Goal: Task Accomplishment & Management: Use online tool/utility

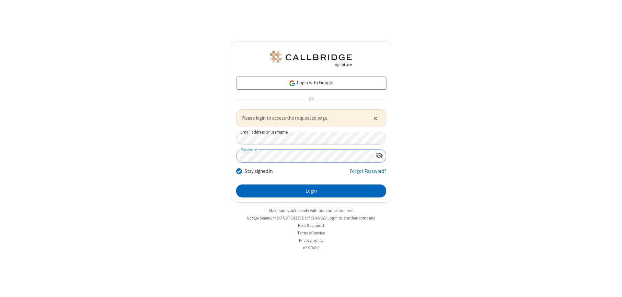
click at [311, 190] on button "Login" at bounding box center [311, 190] width 150 height 13
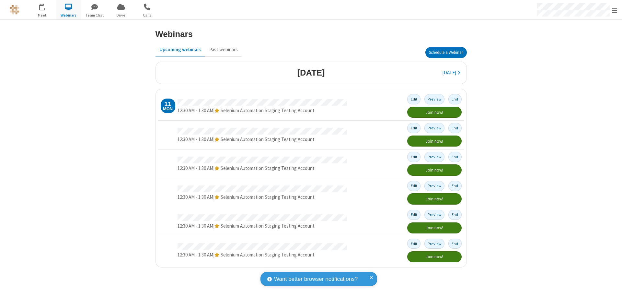
click at [446, 52] on button "Schedule a Webinar" at bounding box center [445, 52] width 41 height 11
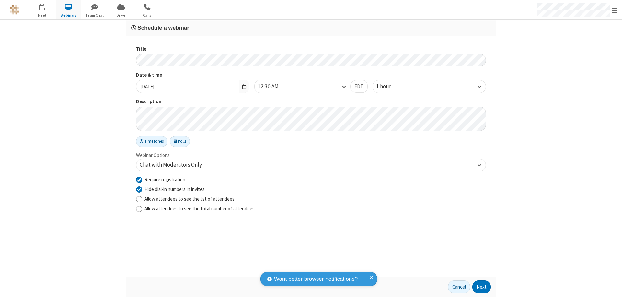
click at [139, 179] on input "Require registration" at bounding box center [139, 179] width 6 height 7
checkbox input "false"
click at [482, 287] on button "Next" at bounding box center [481, 286] width 18 height 13
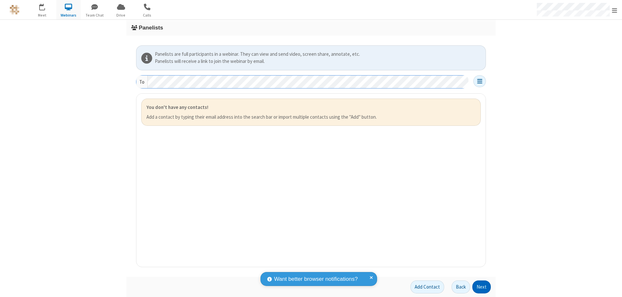
click at [482, 287] on button "Next" at bounding box center [481, 286] width 18 height 13
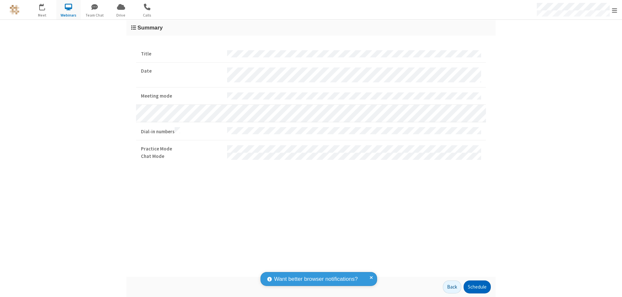
click at [477, 287] on button "Schedule" at bounding box center [476, 286] width 27 height 13
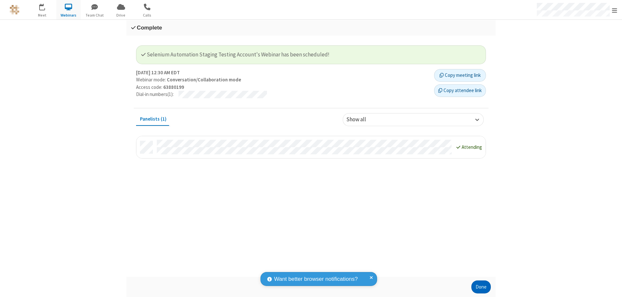
click at [481, 287] on button "Done" at bounding box center [480, 286] width 19 height 13
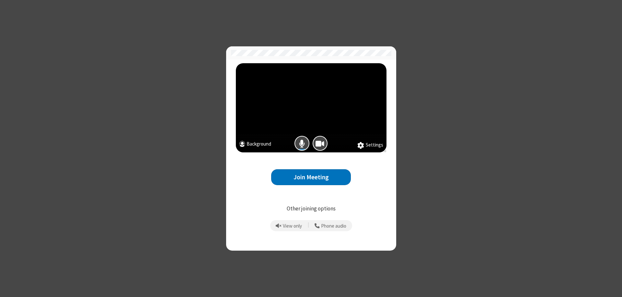
click at [311, 177] on button "Join Meeting" at bounding box center [311, 177] width 80 height 16
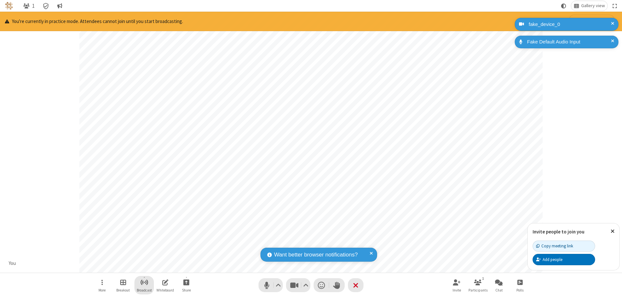
click at [144, 282] on span "Start broadcast" at bounding box center [144, 282] width 8 height 8
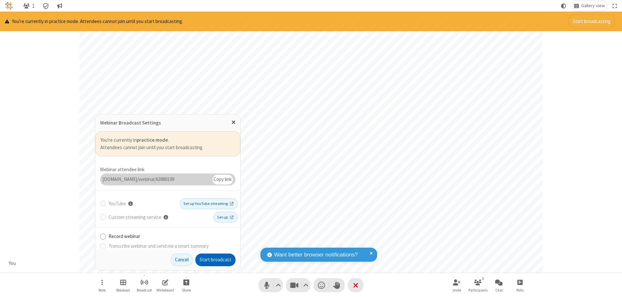
click at [215, 259] on button "Start broadcast" at bounding box center [215, 259] width 40 height 13
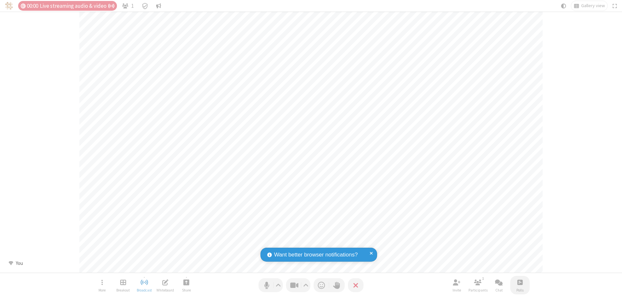
click at [519, 282] on span "Open poll" at bounding box center [519, 282] width 5 height 8
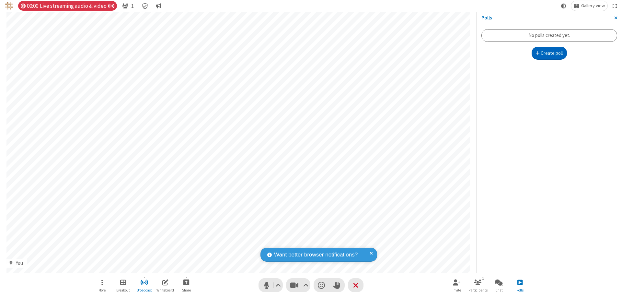
click at [549, 53] on button "Create poll" at bounding box center [549, 53] width 36 height 13
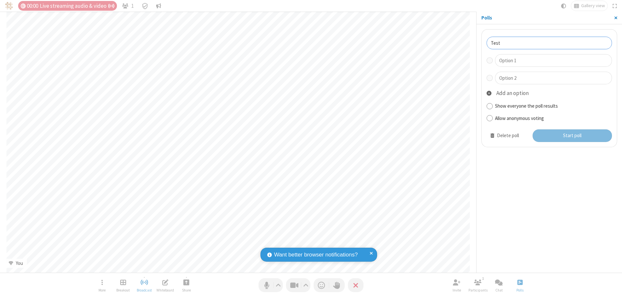
type input "Test"
type input "Yes"
type input "No"
click at [572, 135] on button "Start poll" at bounding box center [572, 135] width 80 height 13
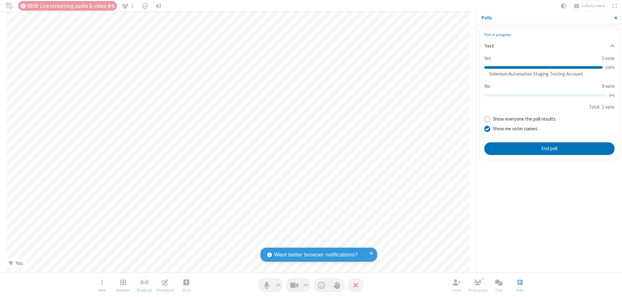
click at [615, 18] on span "Close sidebar" at bounding box center [615, 17] width 3 height 5
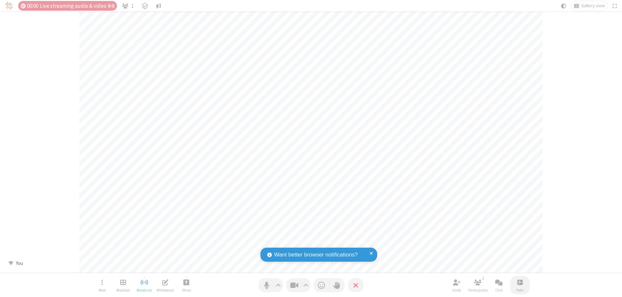
click at [519, 282] on span "Open poll" at bounding box center [519, 282] width 5 height 8
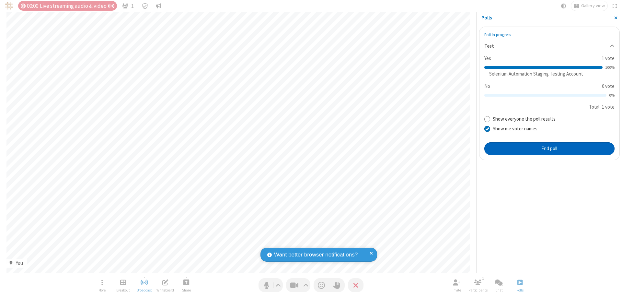
click at [549, 148] on button "End poll" at bounding box center [549, 148] width 130 height 13
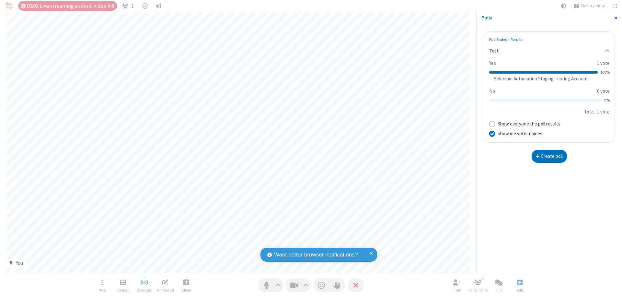
click at [615, 18] on span "Close sidebar" at bounding box center [615, 17] width 3 height 5
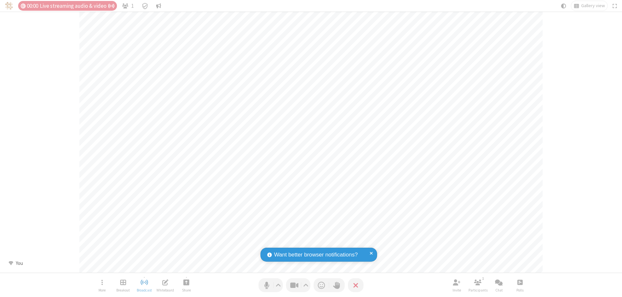
click at [519, 282] on span "Open poll" at bounding box center [519, 282] width 5 height 8
